Goal: Transaction & Acquisition: Purchase product/service

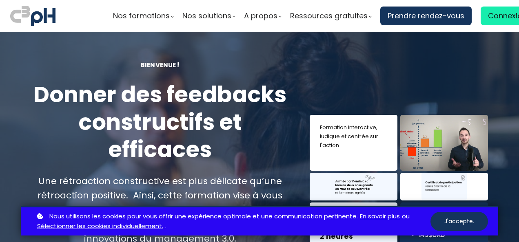
click at [466, 222] on button "J'accepte." at bounding box center [459, 221] width 58 height 19
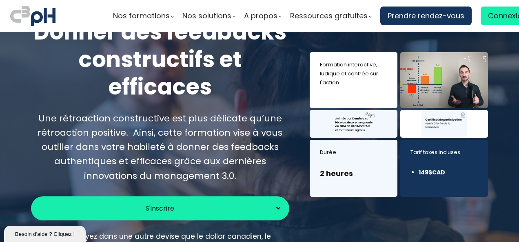
scroll to position [82, 0]
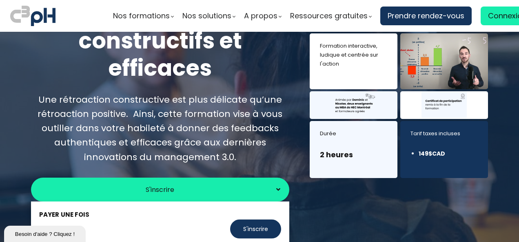
click at [159, 189] on span "S'inscrire" at bounding box center [160, 190] width 29 height 10
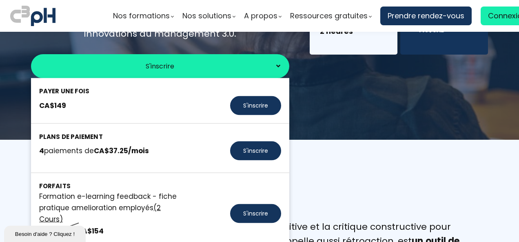
scroll to position [204, 0]
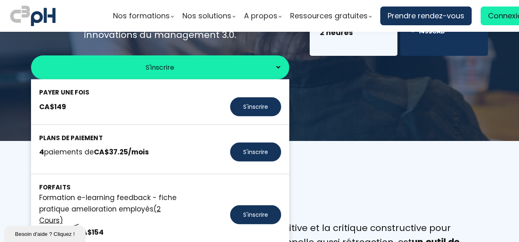
click at [251, 105] on button "S'inscrire" at bounding box center [255, 106] width 51 height 19
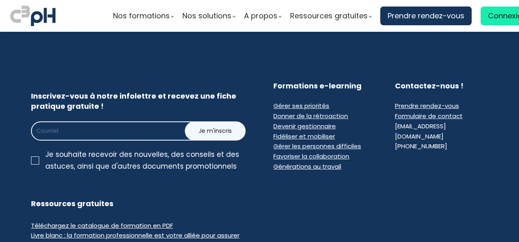
drag, startPoint x: 98, startPoint y: 135, endPoint x: 103, endPoint y: 135, distance: 5.3
click at [98, 135] on input "email" at bounding box center [122, 131] width 182 height 19
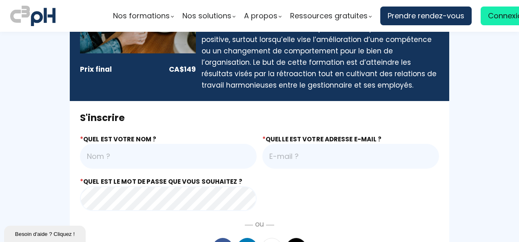
scroll to position [122, 0]
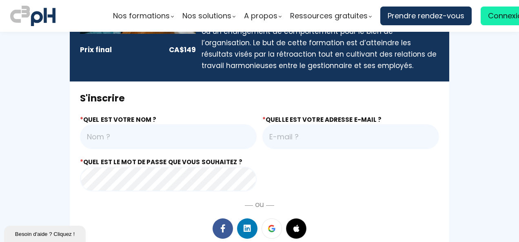
click at [193, 144] on input "text" at bounding box center [168, 136] width 177 height 25
type input "[PERSON_NAME]"
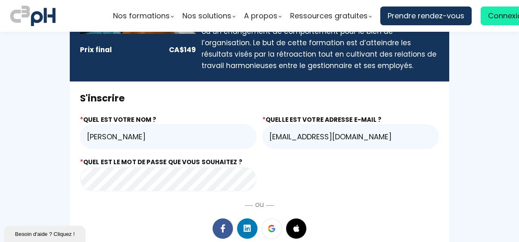
type input "cmorin@rtl-longueuil.qc.ca"
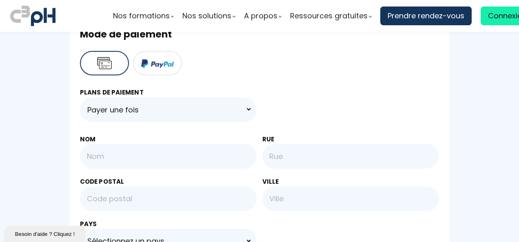
scroll to position [449, 0]
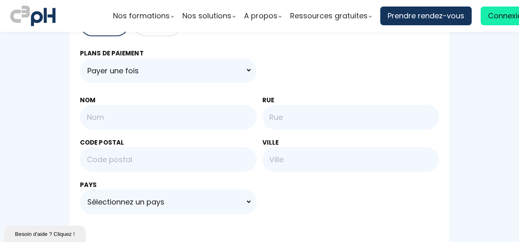
click at [153, 113] on input "text" at bounding box center [168, 117] width 177 height 25
type input "[PERSON_NAME]"
type input "J3E 2W2"
type input "Sainte-Julie"
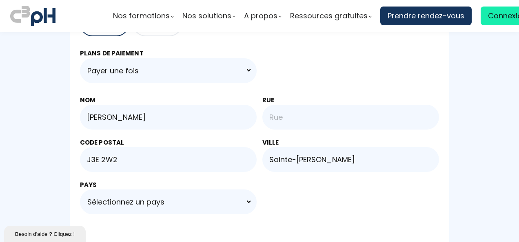
select select "CA"
click at [291, 115] on input "text" at bounding box center [350, 117] width 177 height 25
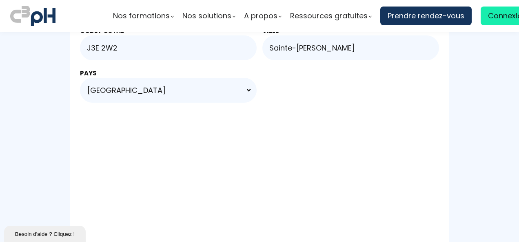
scroll to position [612, 0]
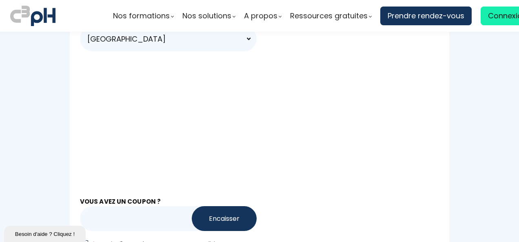
type input "13 rue de l'Epervière"
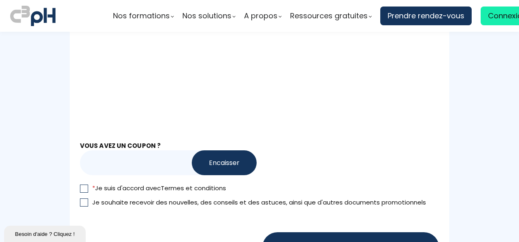
scroll to position [816, 0]
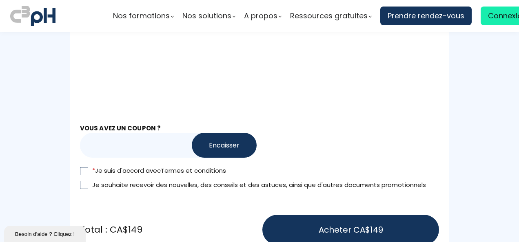
drag, startPoint x: 82, startPoint y: 169, endPoint x: 122, endPoint y: 162, distance: 39.9
click at [83, 169] on div at bounding box center [84, 171] width 8 height 8
click at [0, 0] on input "* Je suis d'accord avec Termes et conditions" at bounding box center [0, 0] width 0 height 0
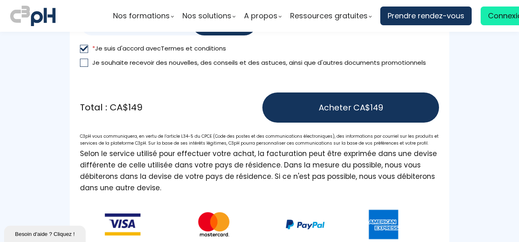
scroll to position [979, 0]
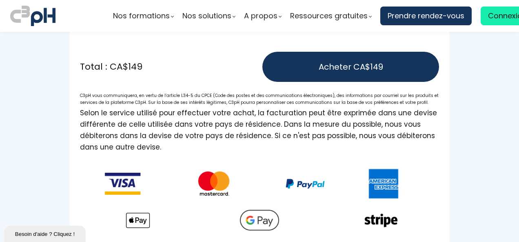
click at [333, 65] on span "Acheter CA$149" at bounding box center [351, 67] width 64 height 12
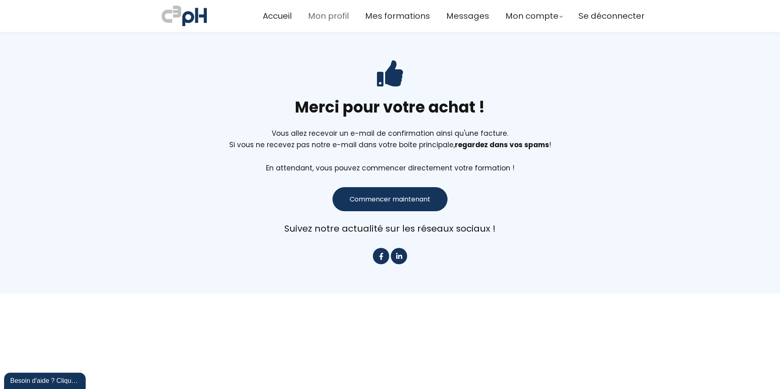
click at [315, 17] on span "Mon profil" at bounding box center [328, 15] width 41 height 13
